Goal: Navigation & Orientation: Understand site structure

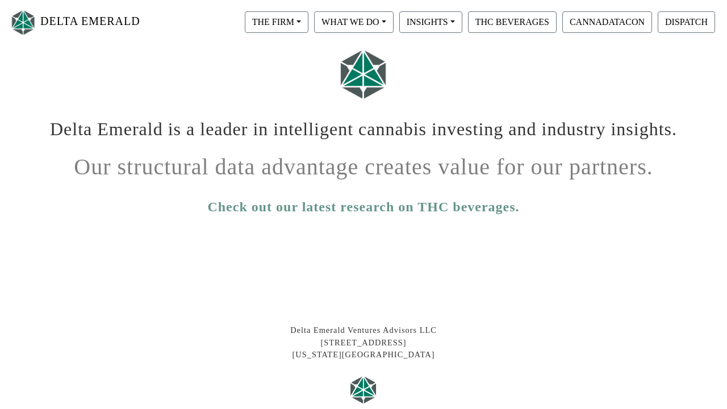
scroll to position [220, 0]
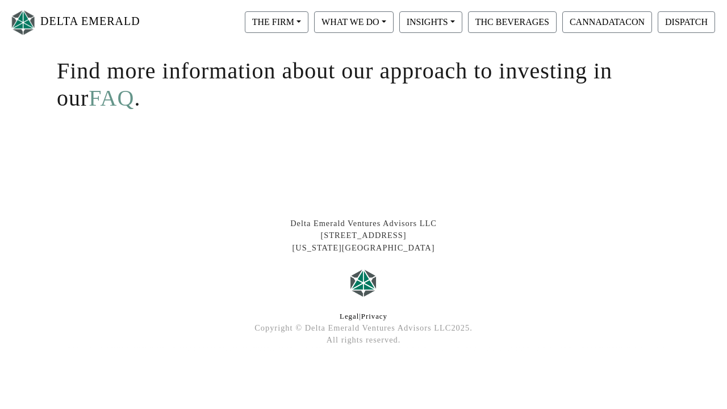
scroll to position [372, 0]
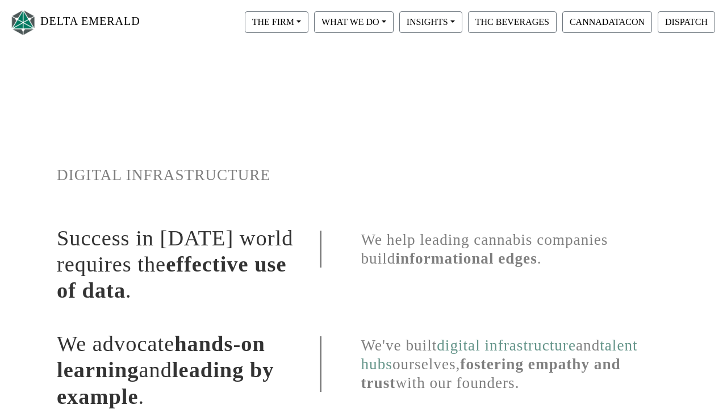
scroll to position [297, 0]
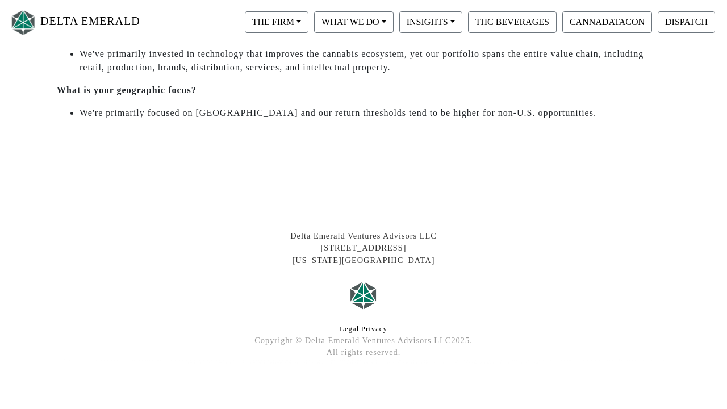
scroll to position [631, 0]
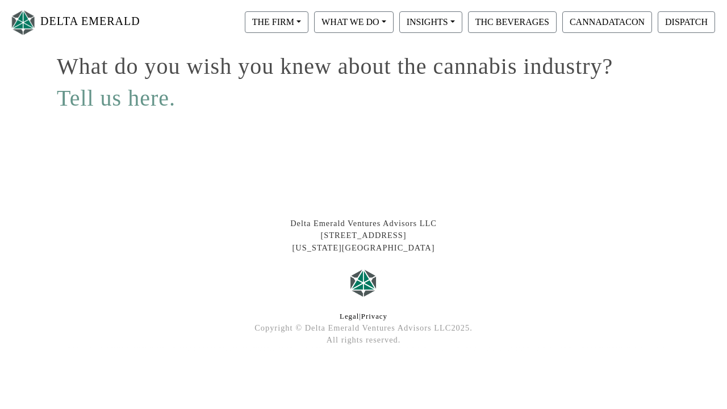
scroll to position [149, 0]
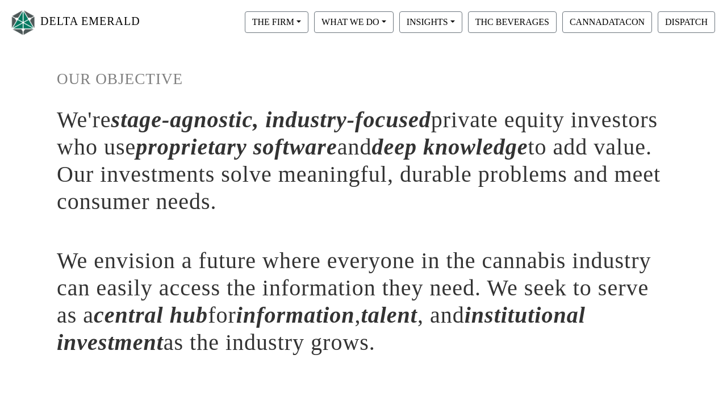
scroll to position [340, 0]
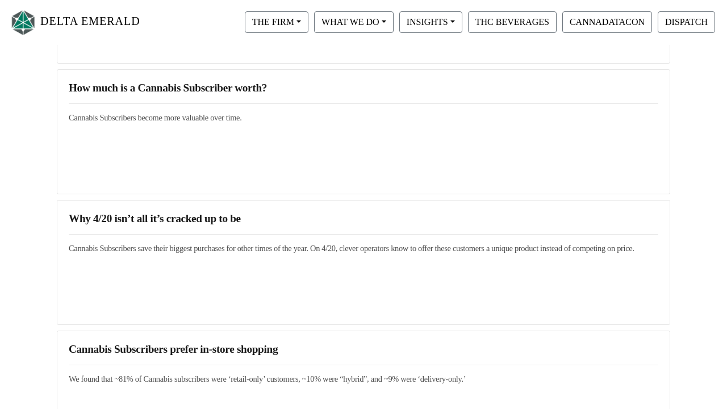
scroll to position [1755, 0]
